Goal: Task Accomplishment & Management: Manage account settings

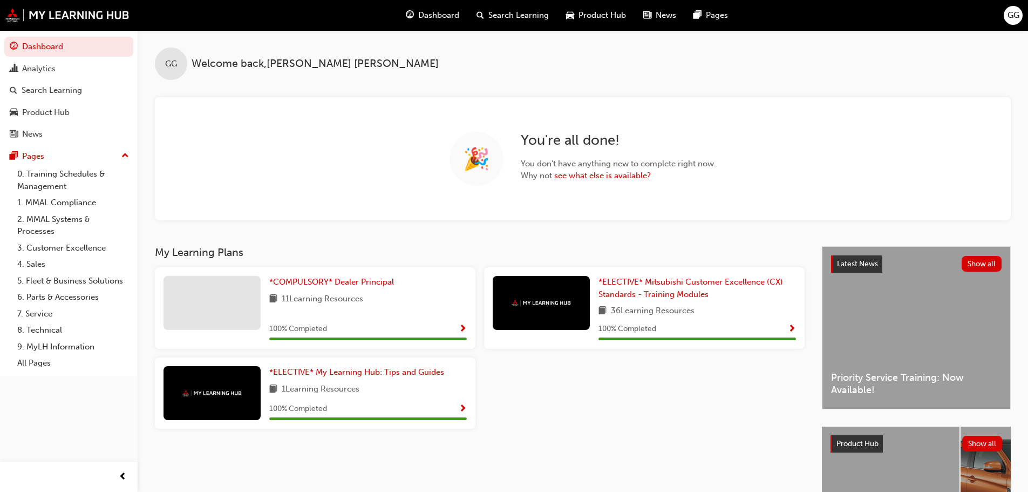
click at [1015, 13] on span "GG" at bounding box center [1014, 15] width 12 height 12
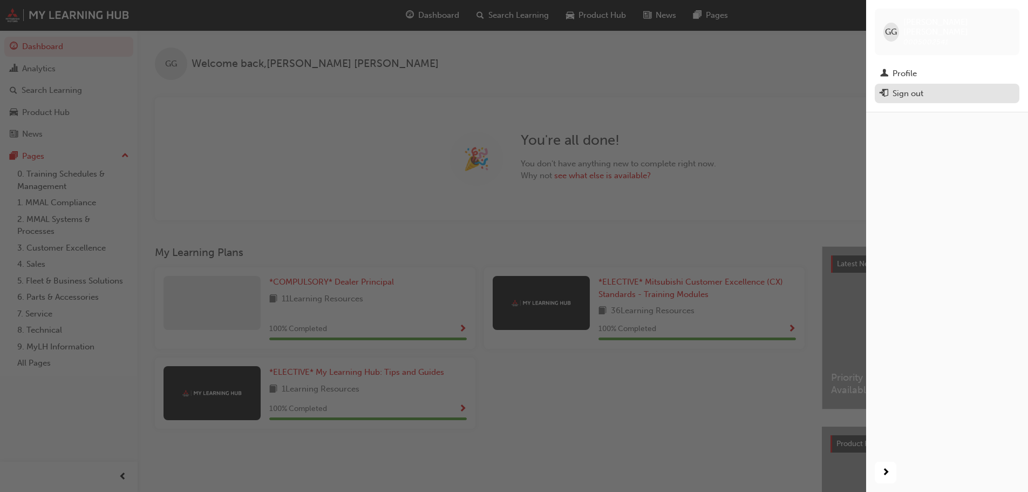
click at [903, 87] on div "Sign out" at bounding box center [908, 93] width 31 height 12
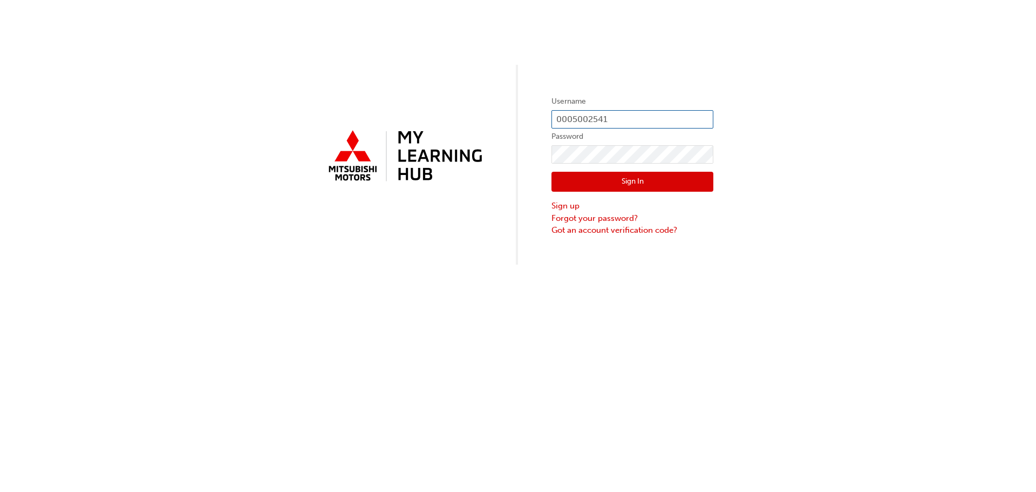
click at [677, 114] on input "0005002541" at bounding box center [633, 119] width 162 height 18
type input "0005780884"
click at [639, 178] on button "Sign In" at bounding box center [633, 182] width 162 height 21
